Goal: Task Accomplishment & Management: Manage account settings

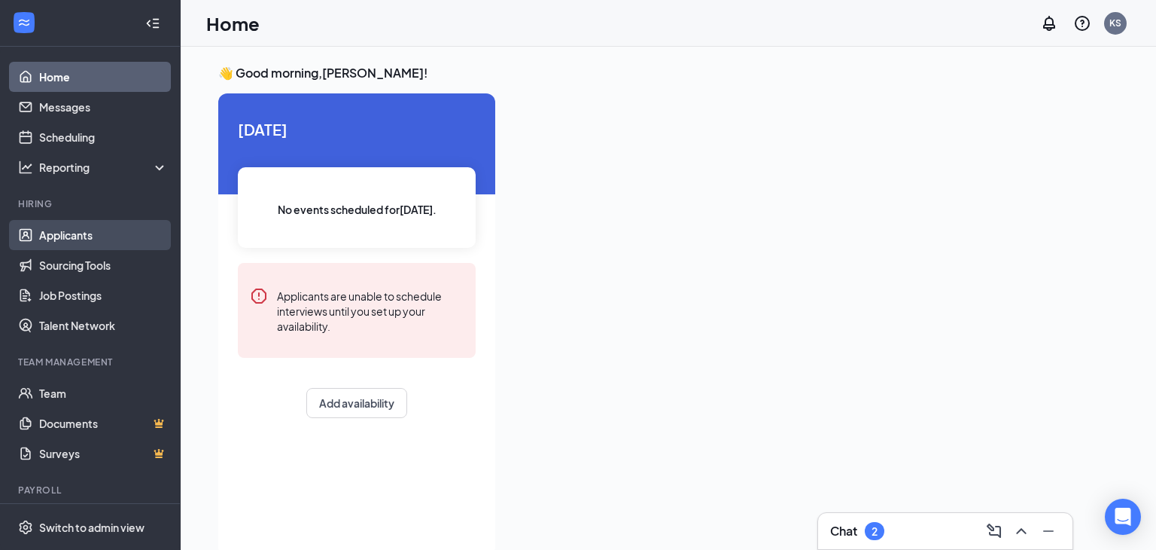
click at [70, 237] on link "Applicants" at bounding box center [103, 235] width 129 height 30
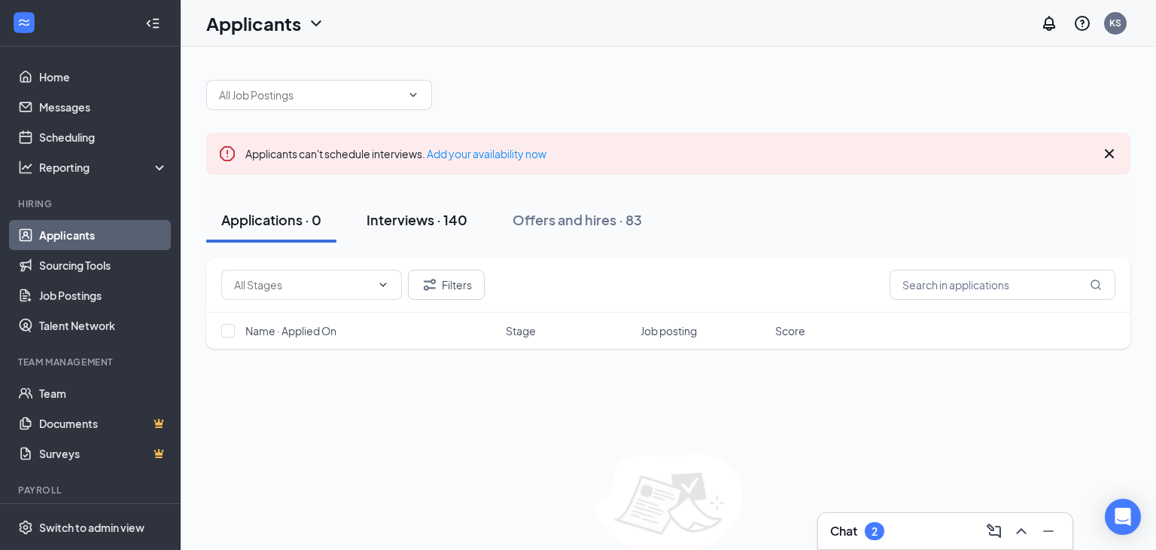
click at [412, 215] on div "Interviews · 140" at bounding box center [417, 219] width 101 height 19
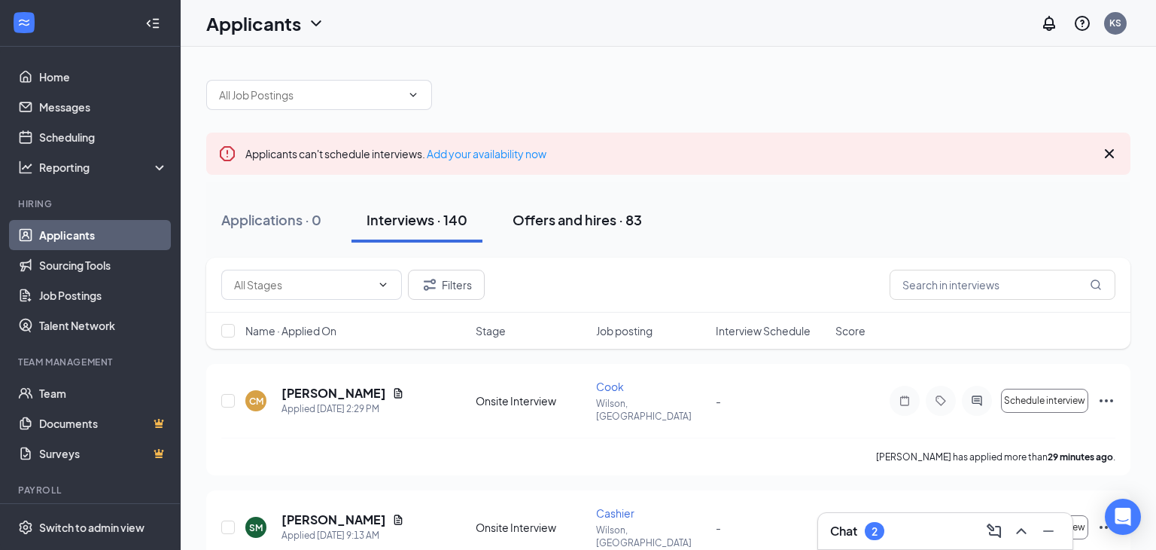
click at [587, 221] on div "Offers and hires · 83" at bounding box center [577, 219] width 129 height 19
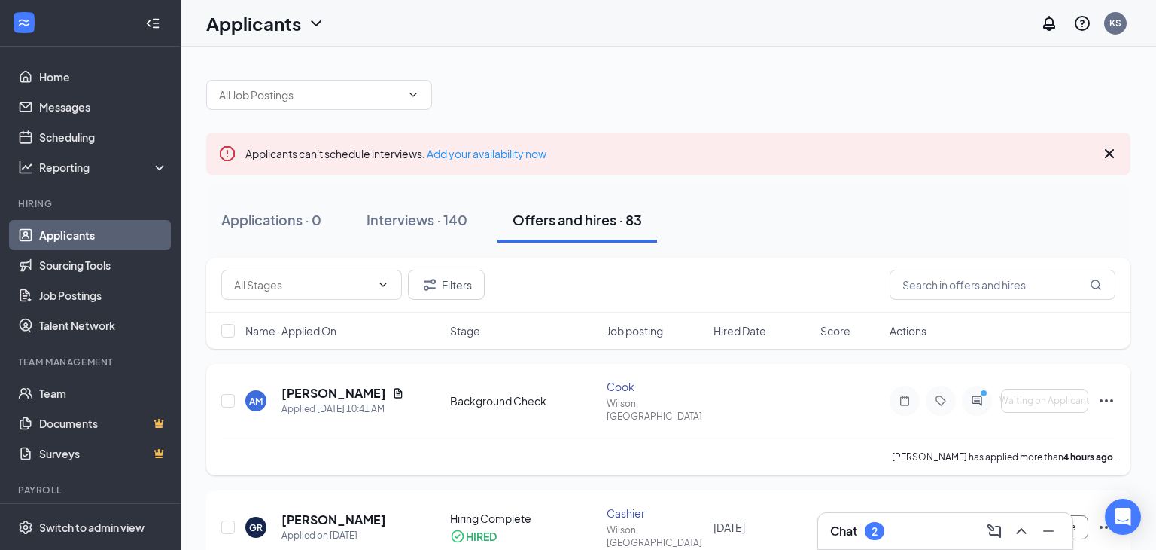
click at [1109, 391] on icon "Ellipses" at bounding box center [1107, 400] width 18 height 18
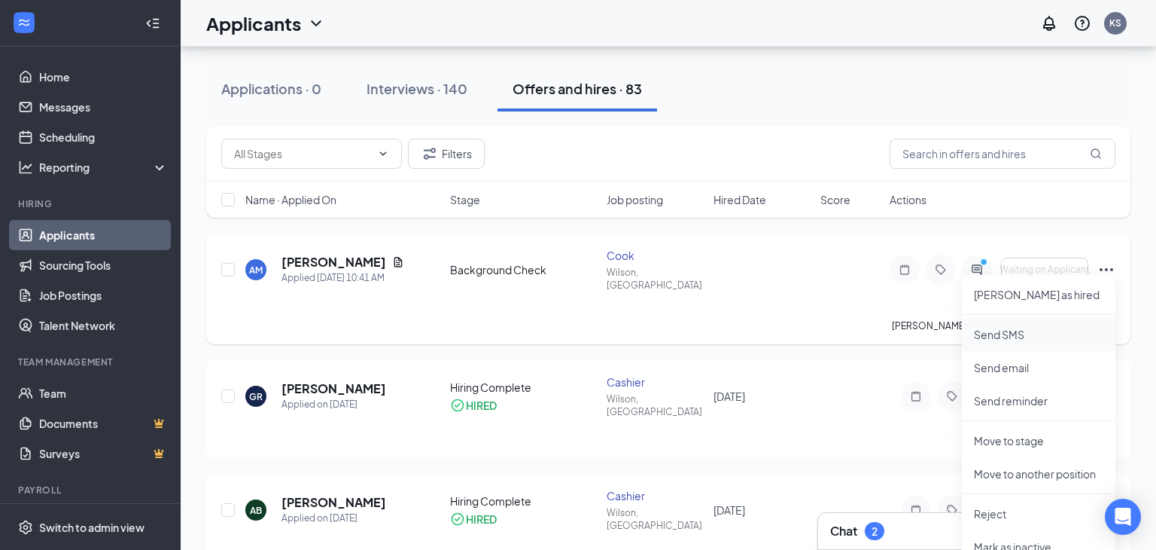
scroll to position [137, 0]
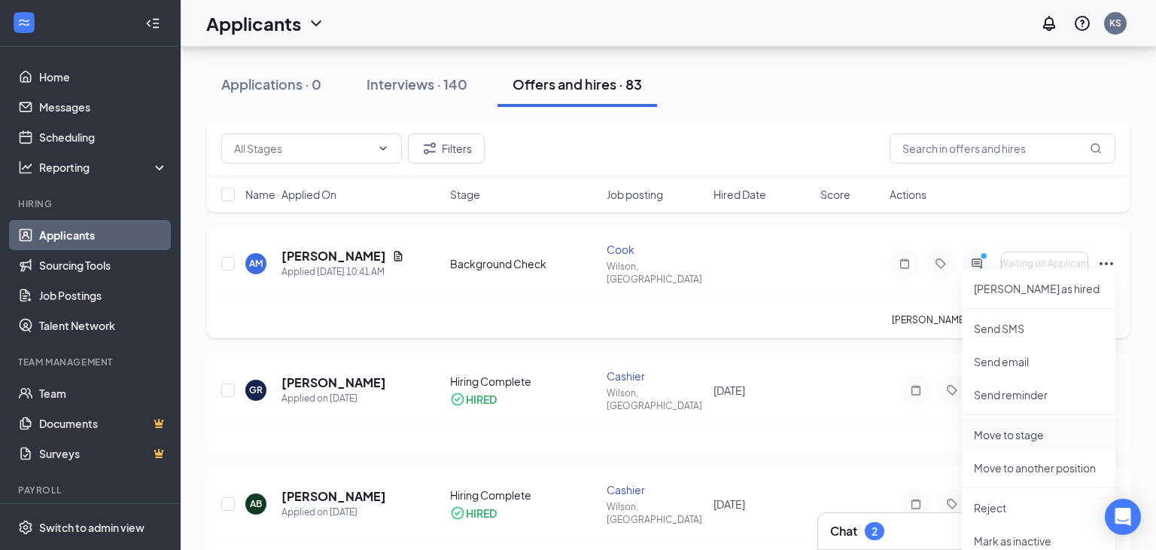
click at [1000, 437] on p "Move to stage" at bounding box center [1038, 434] width 129 height 15
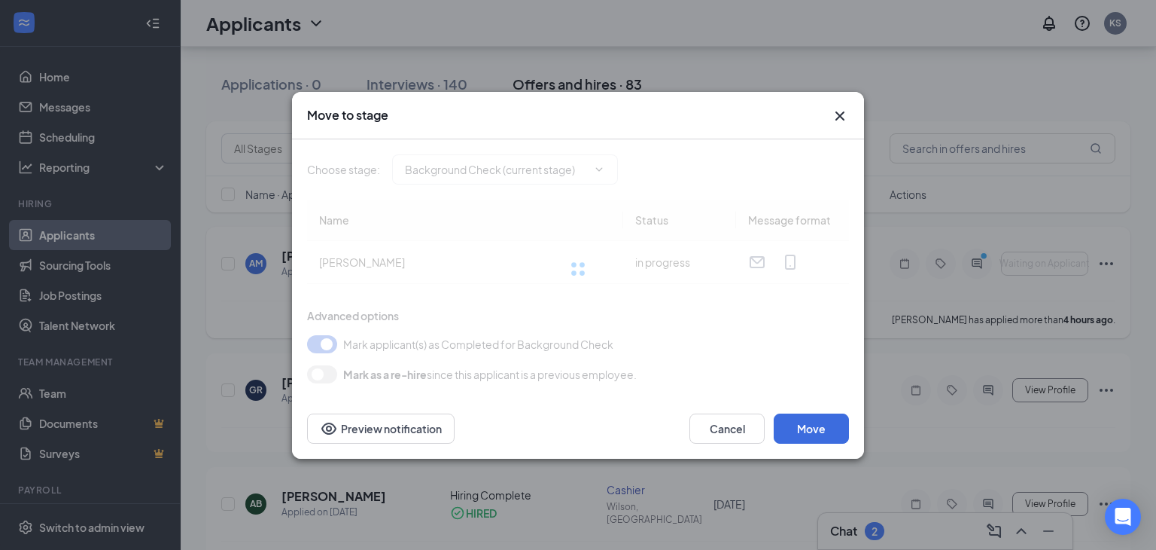
type input "Hiring Complete (final stage)"
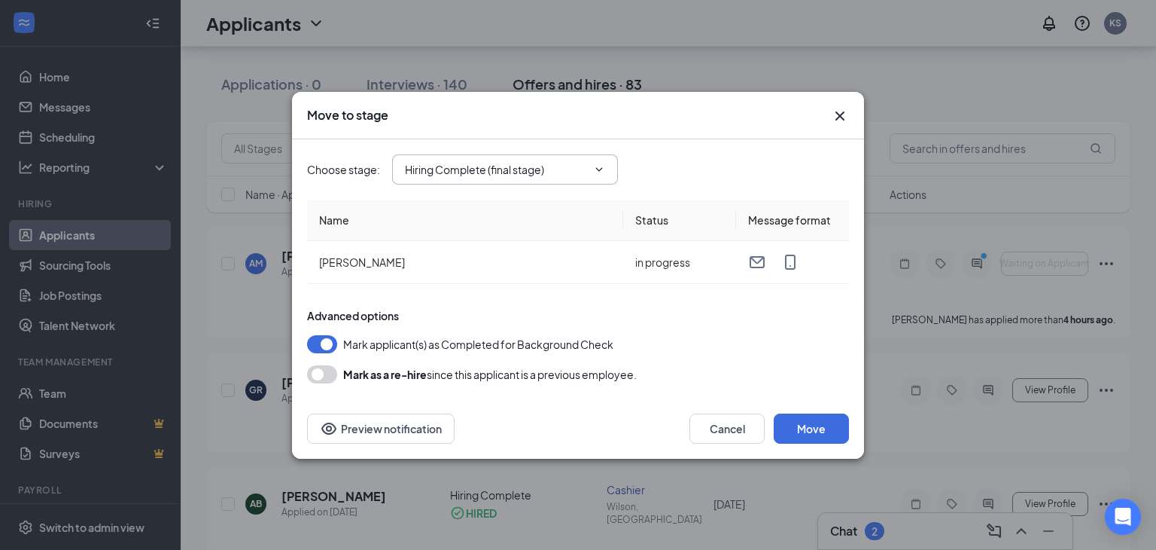
click at [601, 169] on icon "ChevronDown" at bounding box center [599, 169] width 12 height 12
click at [823, 421] on button "Move" at bounding box center [811, 428] width 75 height 30
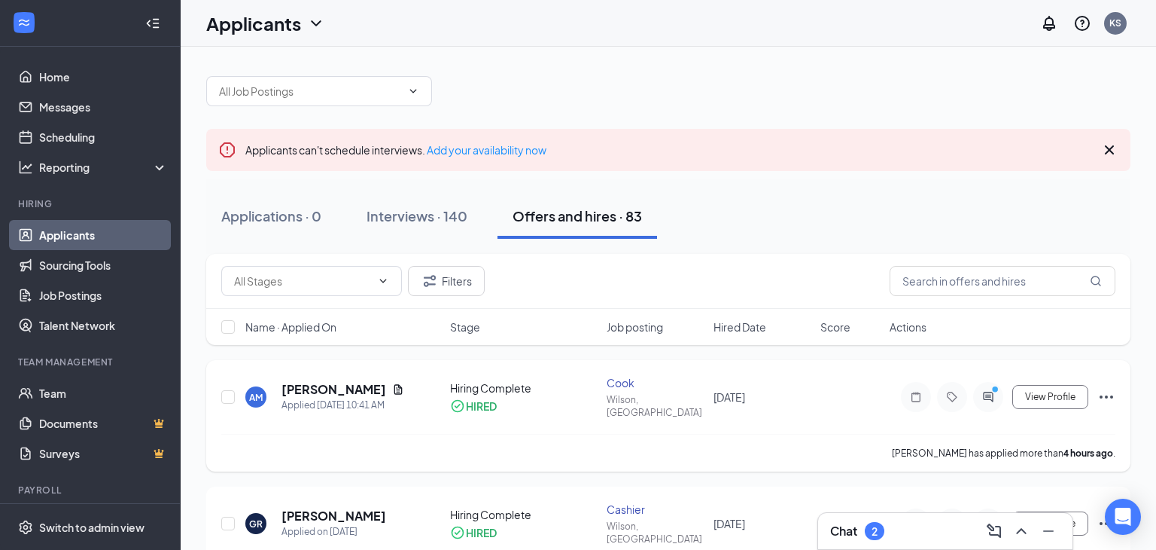
scroll to position [0, 0]
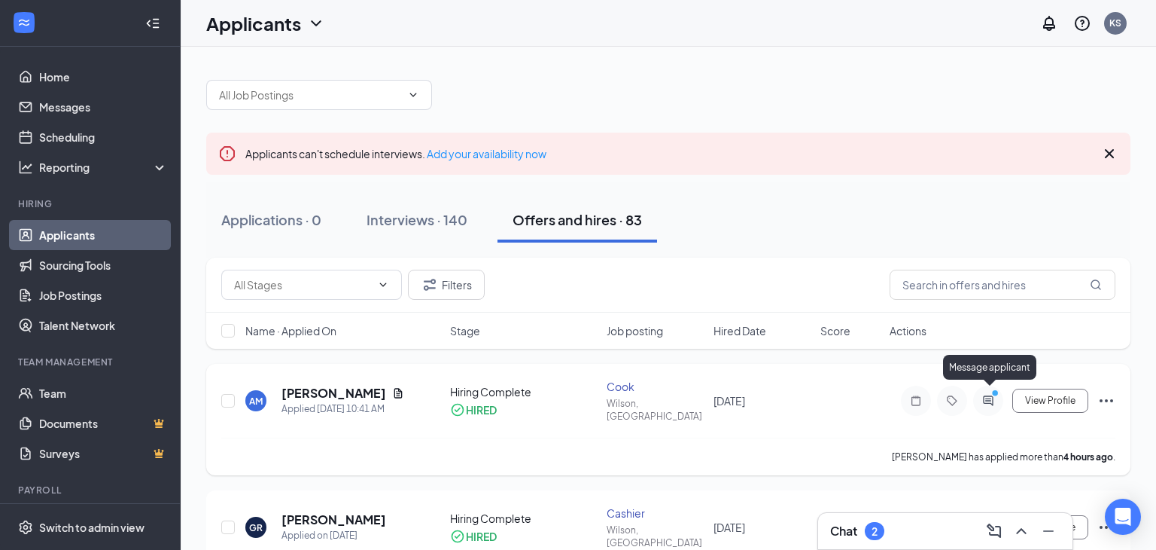
click at [988, 394] on icon "ActiveChat" at bounding box center [988, 400] width 18 height 12
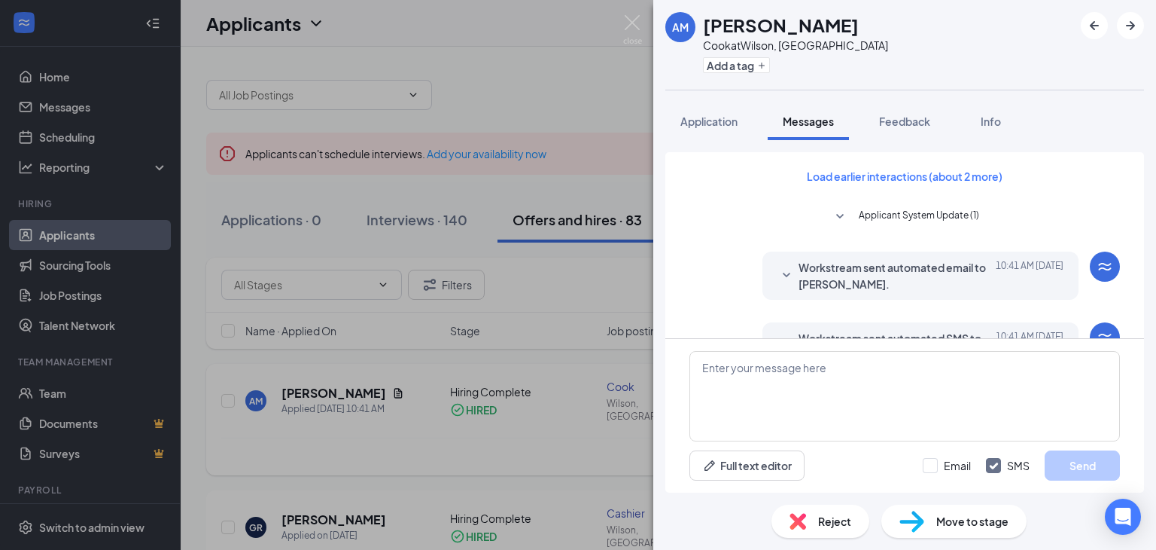
scroll to position [472, 0]
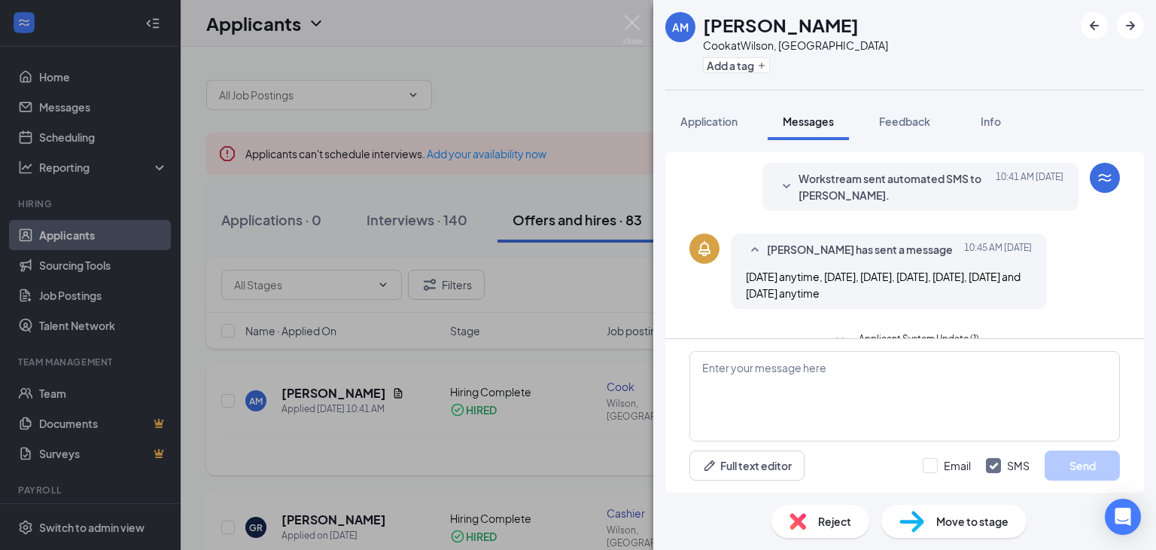
scroll to position [472, 0]
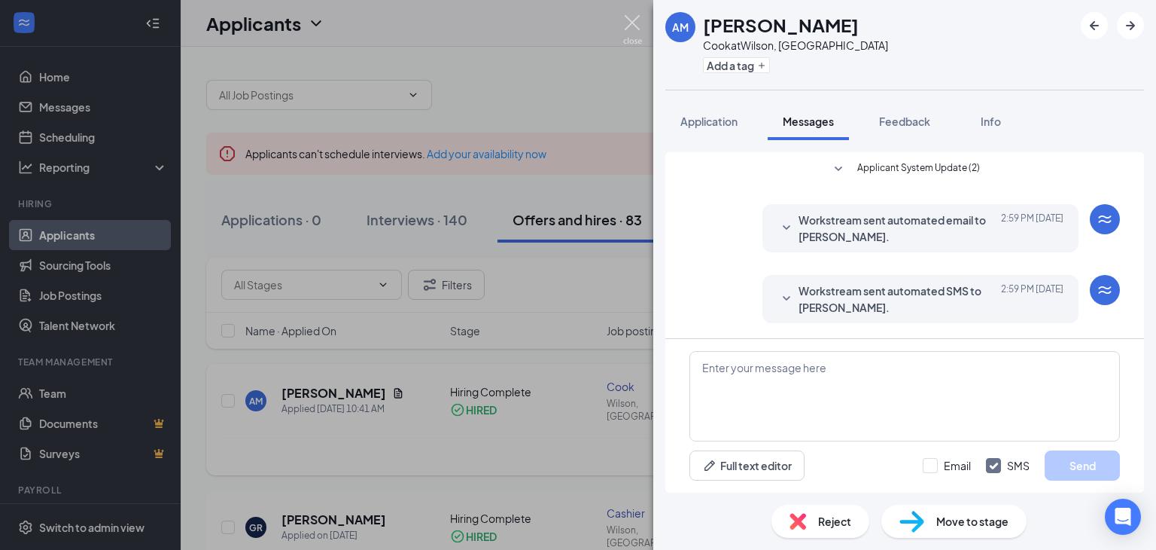
click at [626, 18] on img at bounding box center [632, 29] width 19 height 29
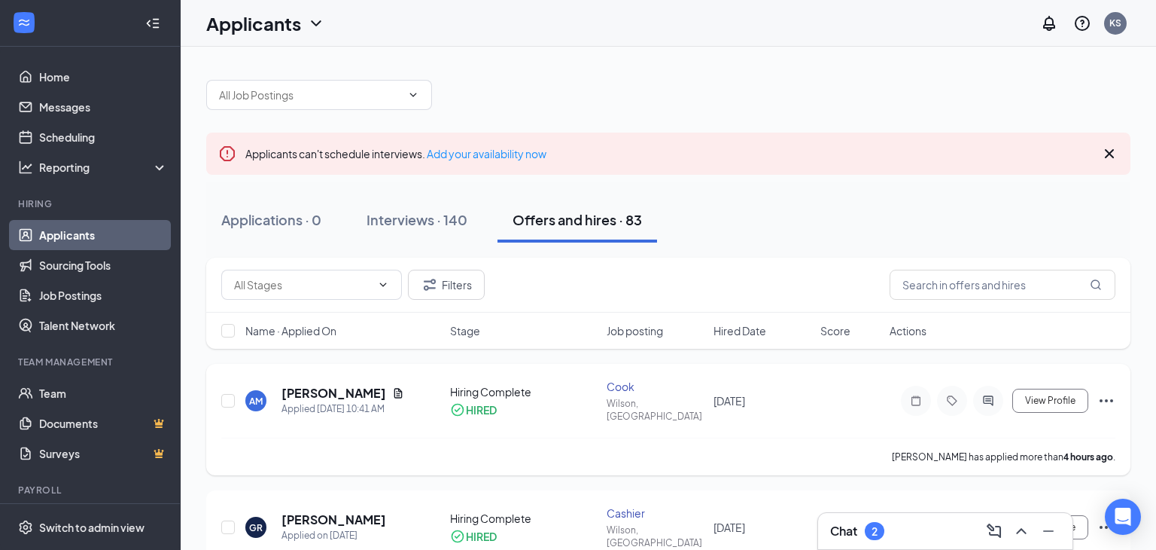
click at [1106, 399] on icon "Ellipses" at bounding box center [1107, 400] width 14 height 3
